Goal: Find specific page/section: Find specific page/section

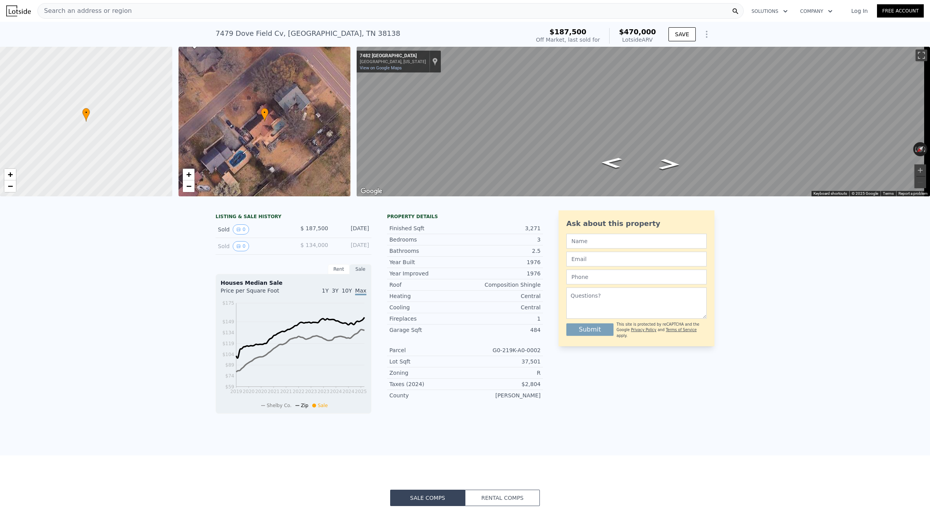
click at [142, 8] on div "Search an address or region" at bounding box center [390, 11] width 706 height 16
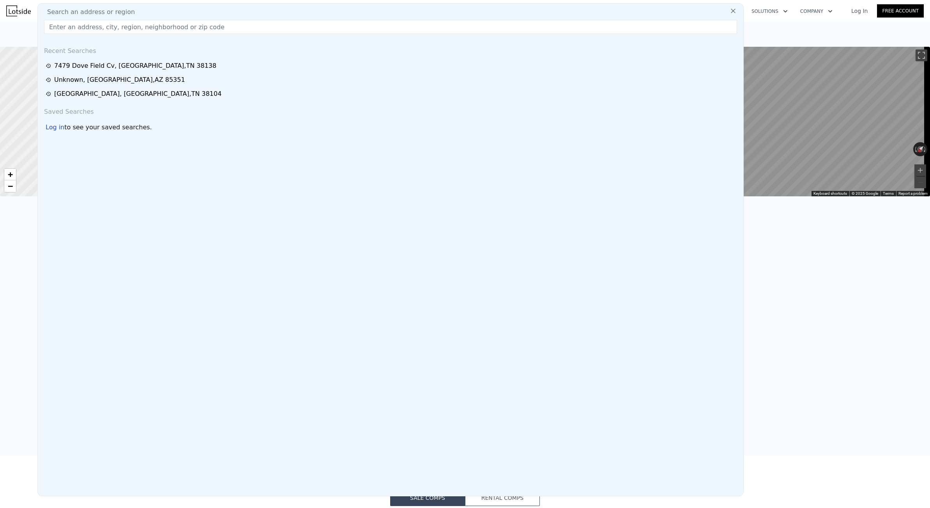
click at [30, 277] on div "LISTING & SALE HISTORY Sold 0 $ 187,500 [DATE] Sold 0 $ 134,000 [DATE] Rent Sal…" at bounding box center [465, 329] width 930 height 251
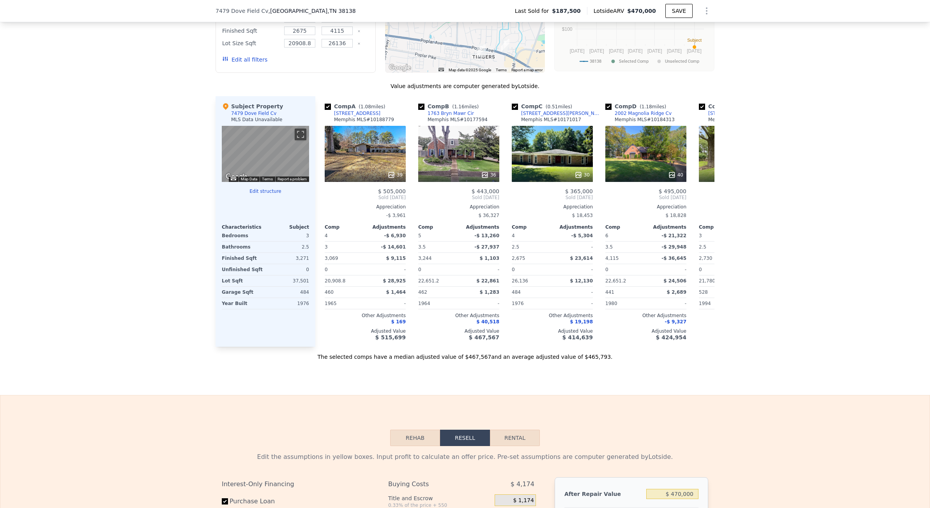
click at [235, 9] on span "7479 Dove Field Cv" at bounding box center [241, 11] width 53 height 8
click at [224, 11] on span "7479 Dove Field Cv" at bounding box center [241, 11] width 53 height 8
drag, startPoint x: 212, startPoint y: 12, endPoint x: 335, endPoint y: 14, distance: 123.1
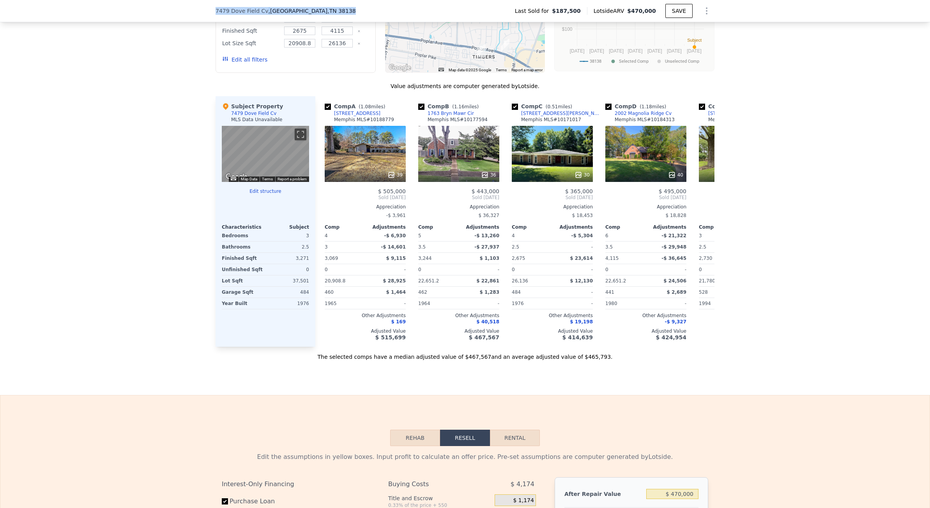
click at [335, 14] on div "[STREET_ADDRESS] Last Sold for $187,500 Lotside ARV $470,000 SAVE" at bounding box center [465, 11] width 930 height 22
drag, startPoint x: 326, startPoint y: 12, endPoint x: 315, endPoint y: 12, distance: 11.3
copy div "[STREET_ADDRESS]"
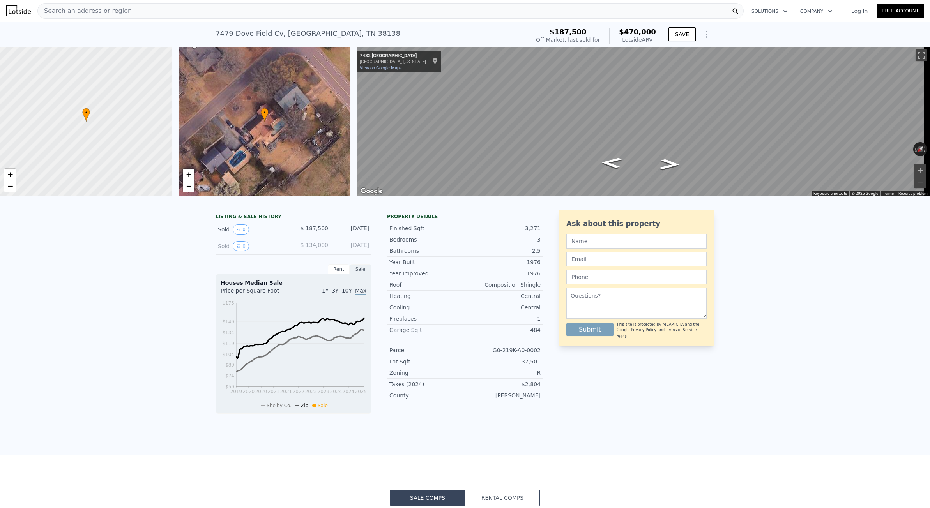
click at [85, 9] on span "Search an address or region" at bounding box center [85, 10] width 94 height 9
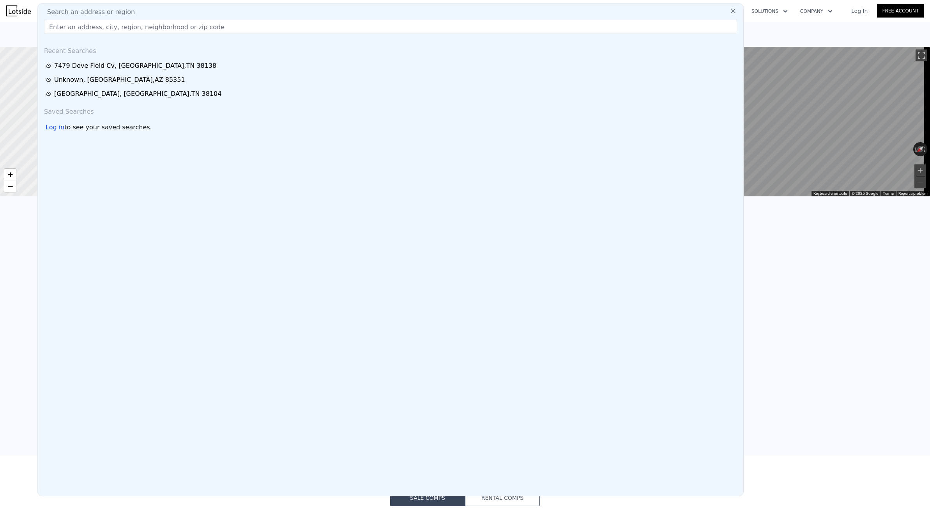
click at [83, 24] on input "text" at bounding box center [390, 27] width 693 height 14
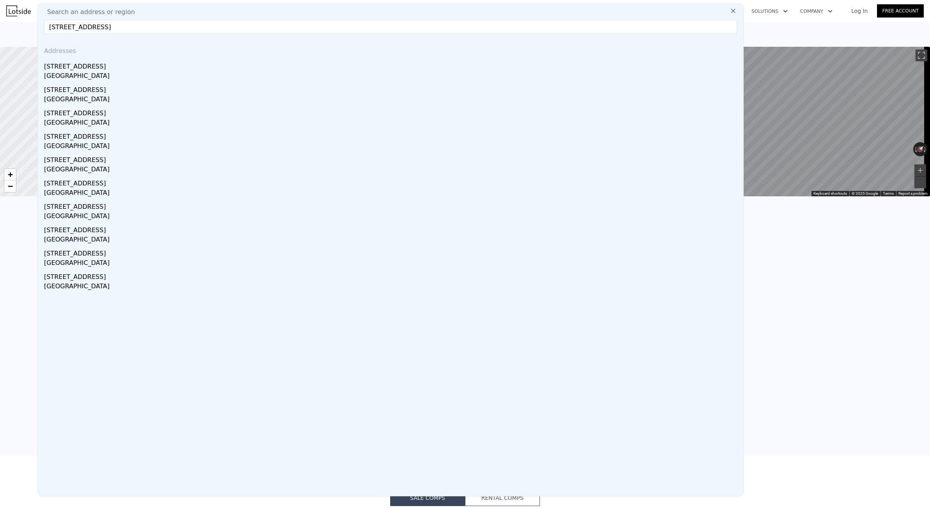
type input "[STREET_ADDRESS]"
click at [98, 63] on div "[STREET_ADDRESS]" at bounding box center [392, 65] width 696 height 12
